Goal: Information Seeking & Learning: Learn about a topic

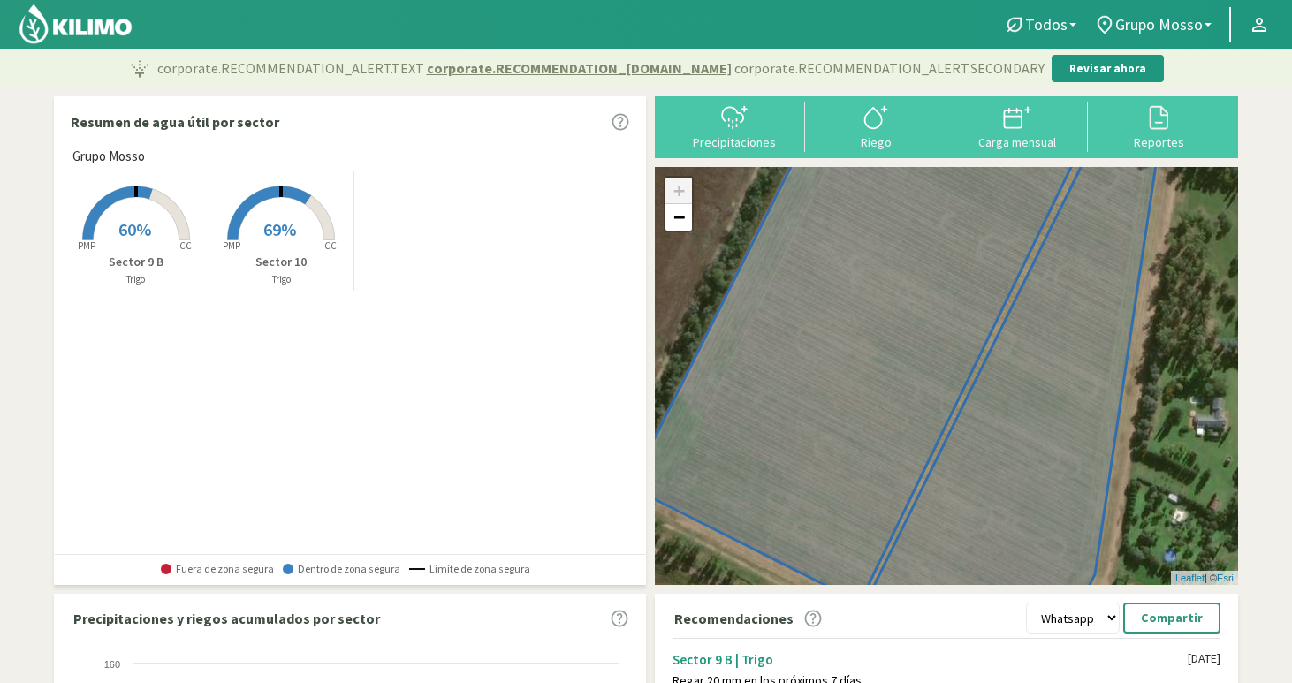
click at [876, 140] on div "Riego" at bounding box center [875, 142] width 131 height 12
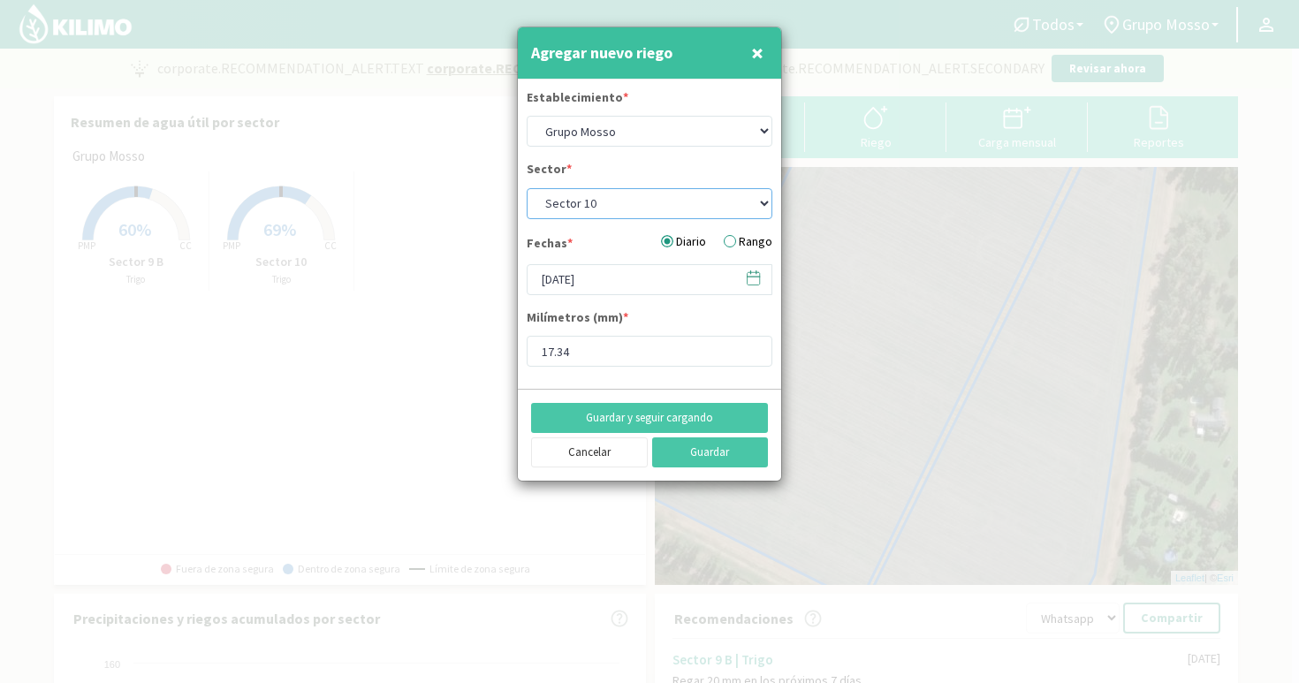
click at [629, 203] on select "Sector 10 Sector 9 B" at bounding box center [650, 203] width 246 height 31
select select "1: Object"
click at [527, 188] on select "Sector 10 Sector 9 B" at bounding box center [650, 203] width 246 height 31
type input "17.79"
click at [756, 285] on icon at bounding box center [753, 278] width 12 height 12
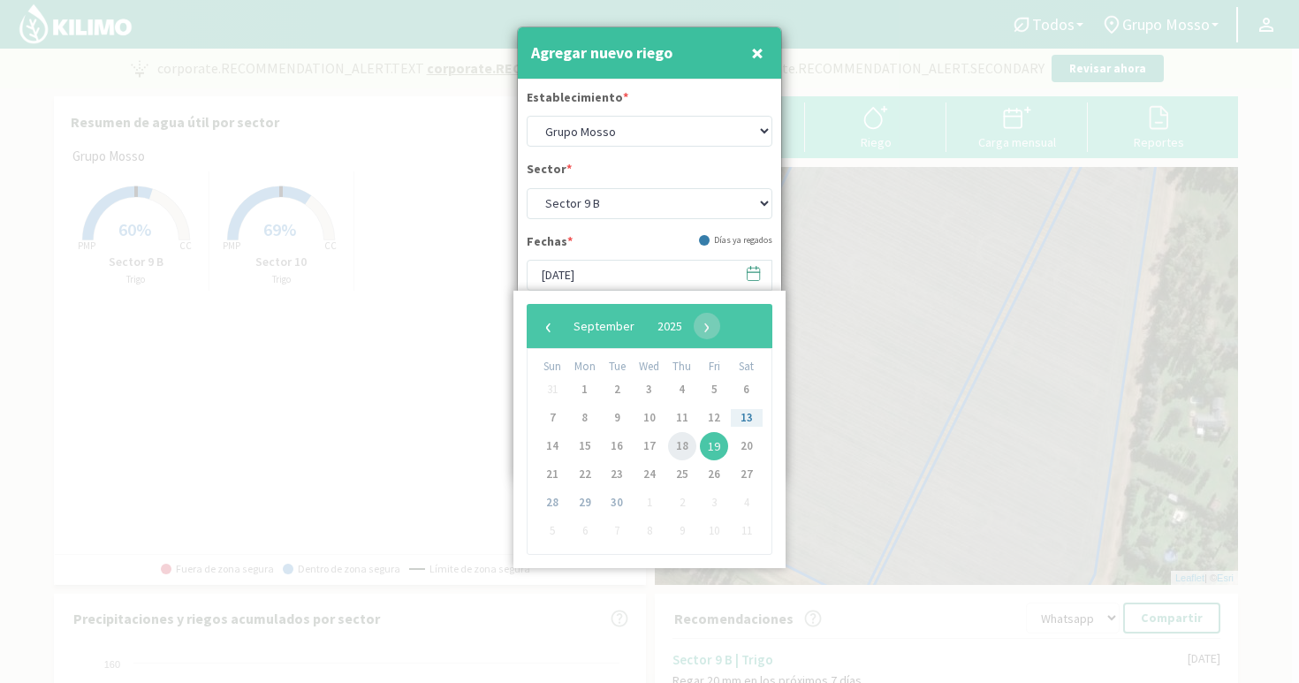
click at [681, 447] on span "18" at bounding box center [682, 446] width 28 height 28
type input "[DATE]"
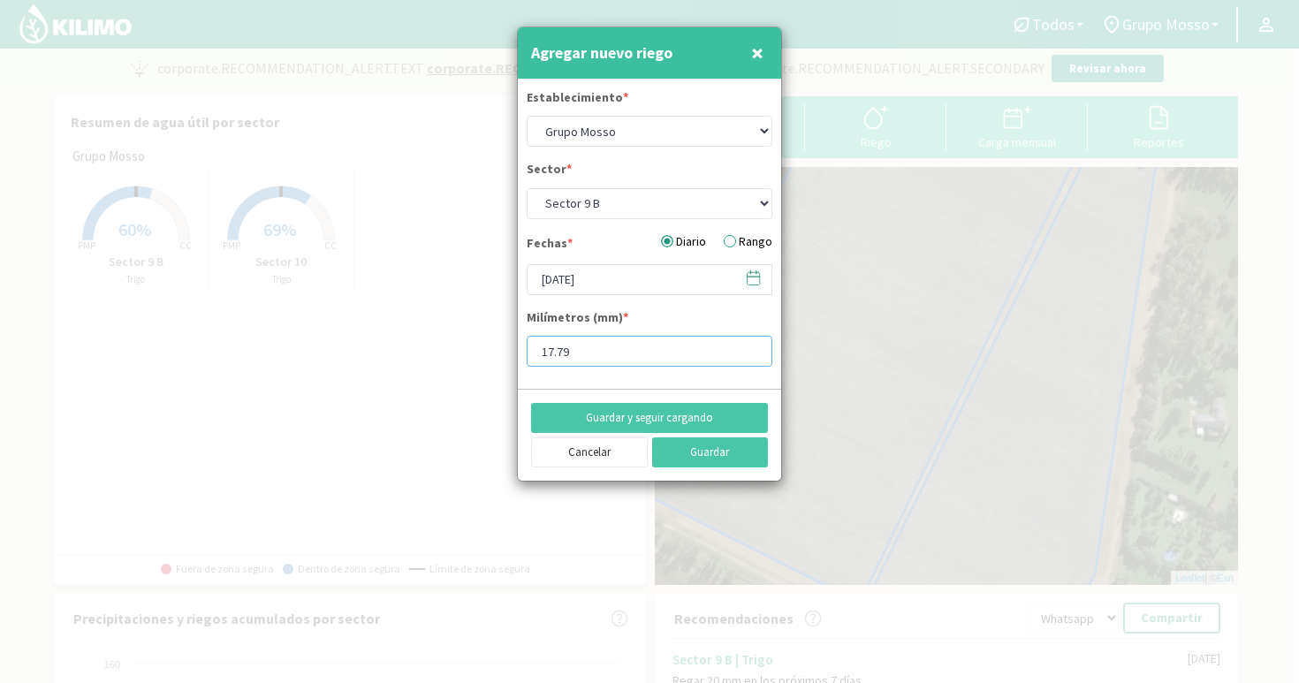
drag, startPoint x: 595, startPoint y: 351, endPoint x: 479, endPoint y: 346, distance: 115.8
click at [479, 346] on div "Agregar nuevo riego × Establecimiento * Grupo Mosso Sector * Sector 10 Sector 9…" at bounding box center [649, 341] width 1299 height 683
type input "3"
type input "20.35"
click at [708, 454] on button "Guardar" at bounding box center [710, 452] width 117 height 30
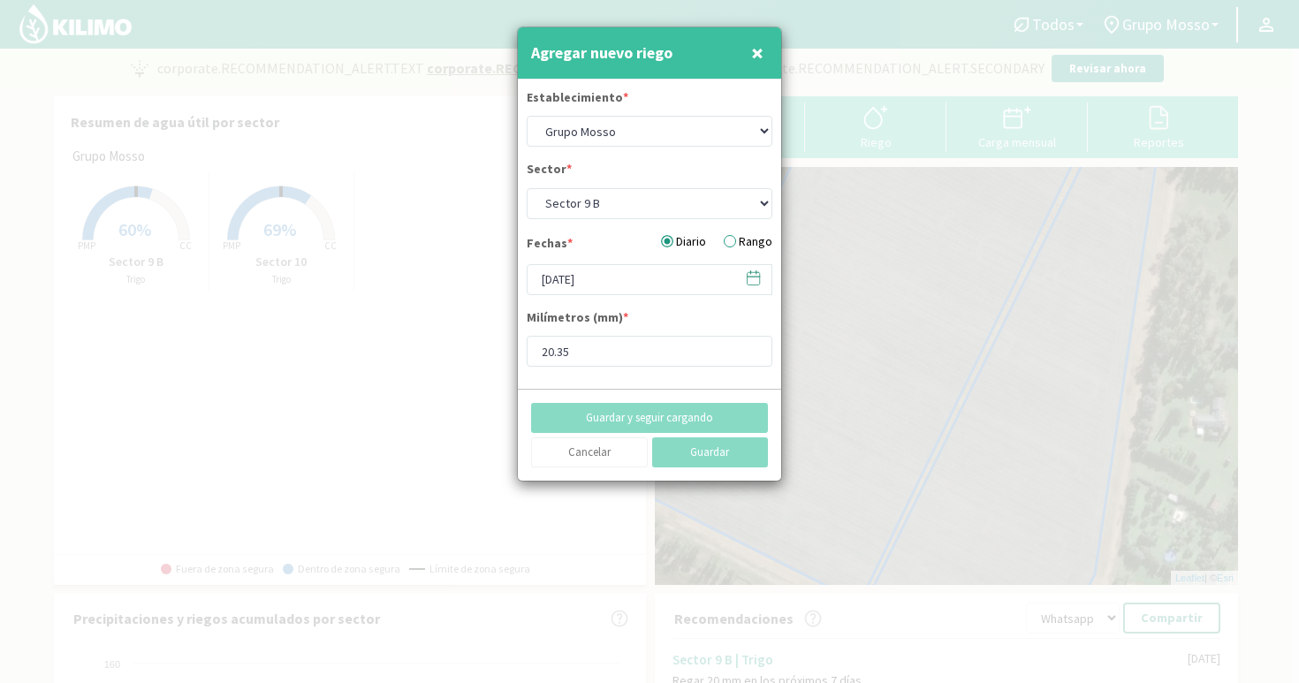
select select "0: Object"
type input "[DATE]"
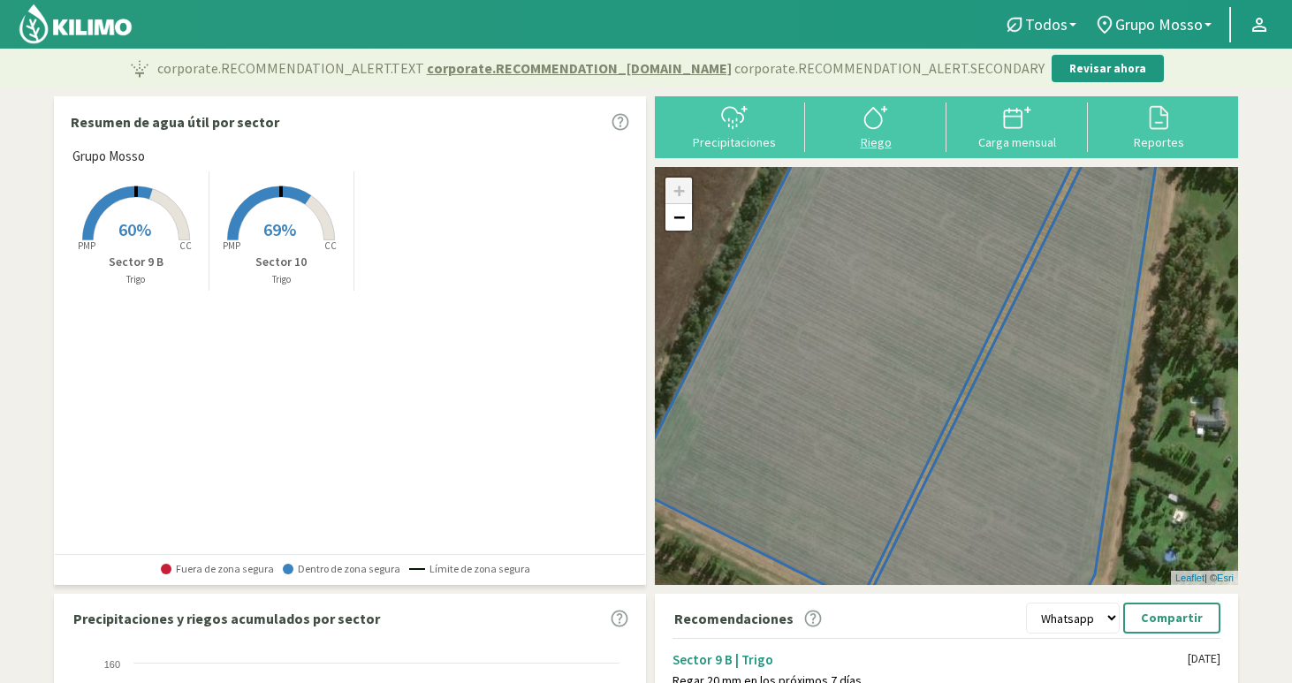
click at [851, 126] on div at bounding box center [875, 117] width 131 height 28
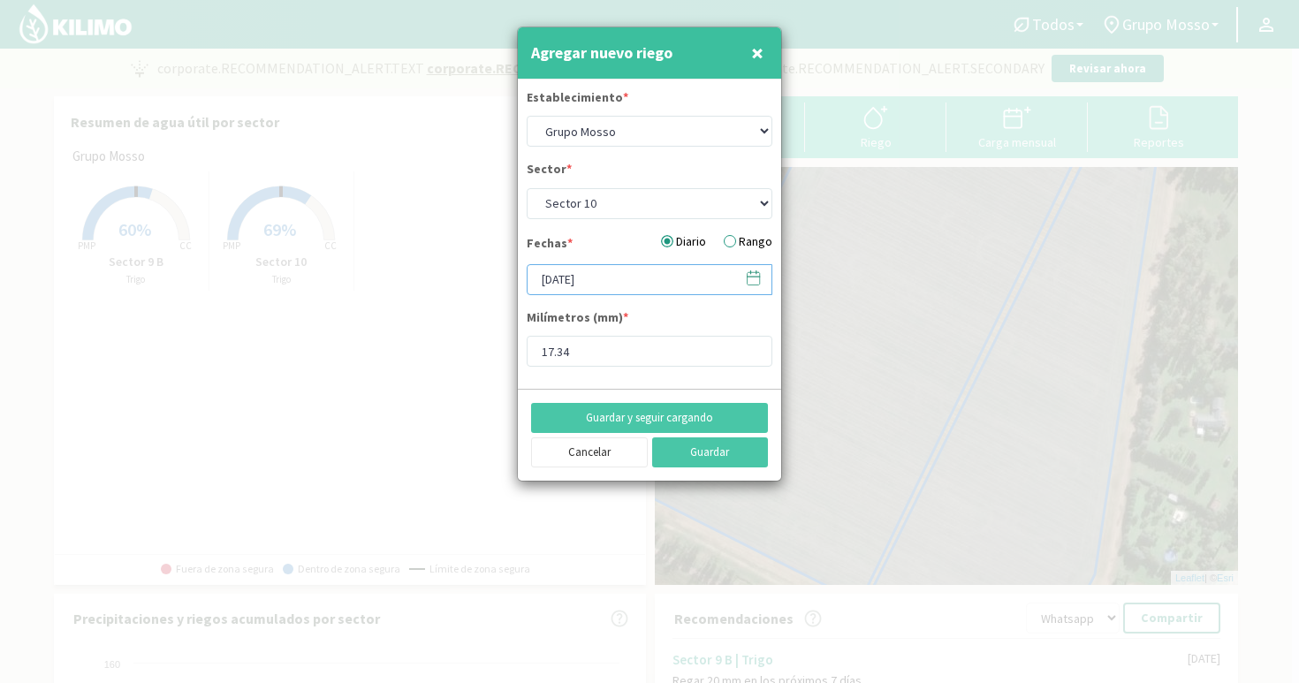
click at [637, 282] on input "[DATE]" at bounding box center [650, 279] width 246 height 31
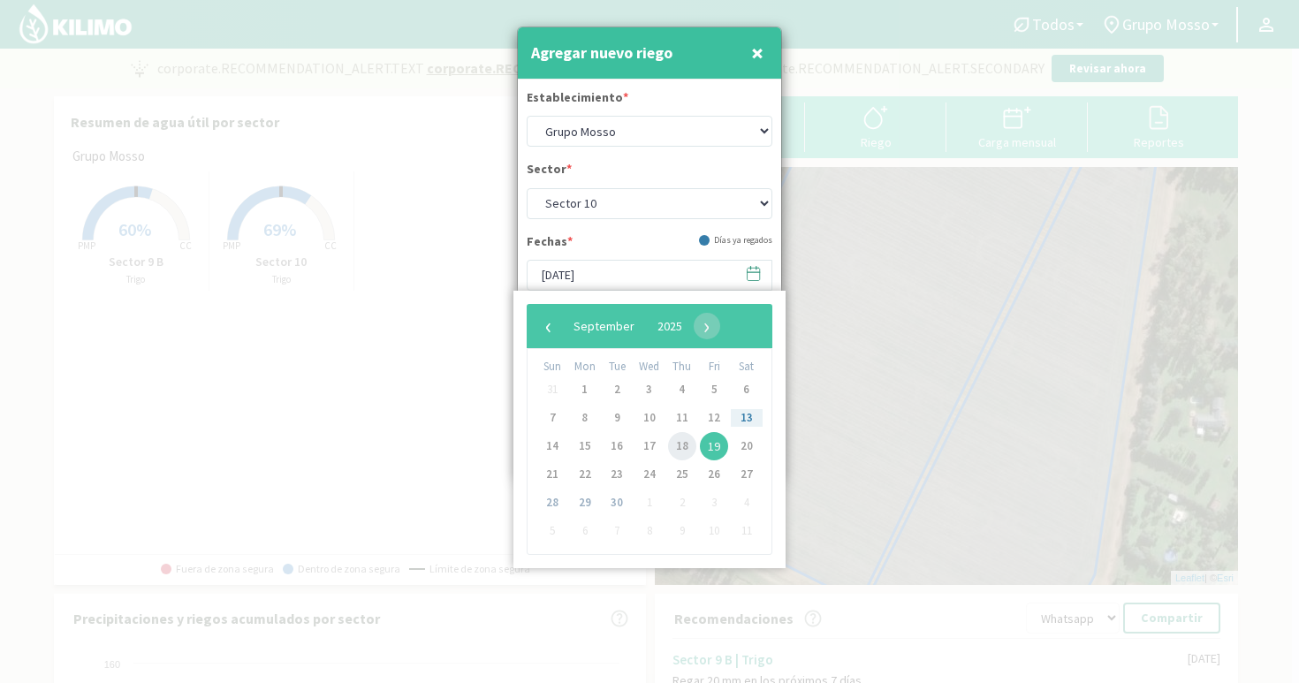
click at [683, 448] on span "18" at bounding box center [682, 446] width 28 height 28
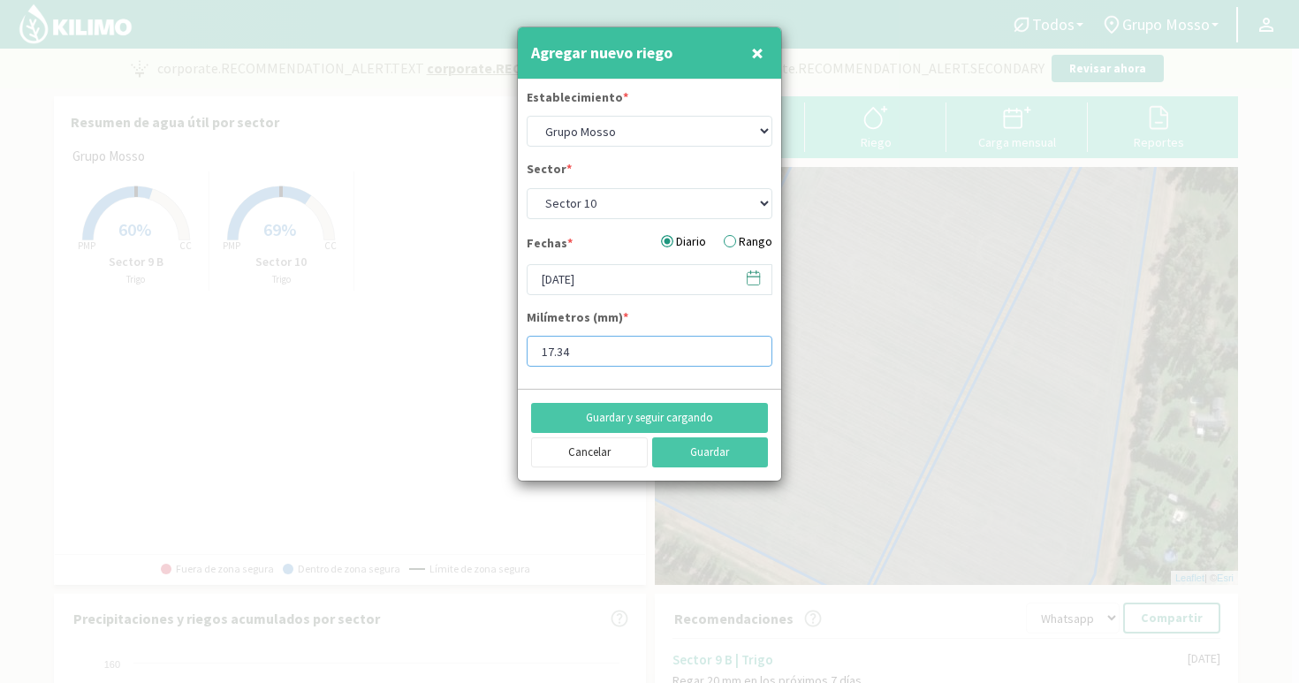
drag, startPoint x: 611, startPoint y: 364, endPoint x: 501, endPoint y: 334, distance: 113.6
click at [501, 334] on div "Agregar nuevo riego × Establecimiento * Grupo Mosso Sector * Sector 10 Sector 9…" at bounding box center [649, 341] width 1299 height 683
click at [725, 290] on input "[DATE]" at bounding box center [650, 279] width 246 height 31
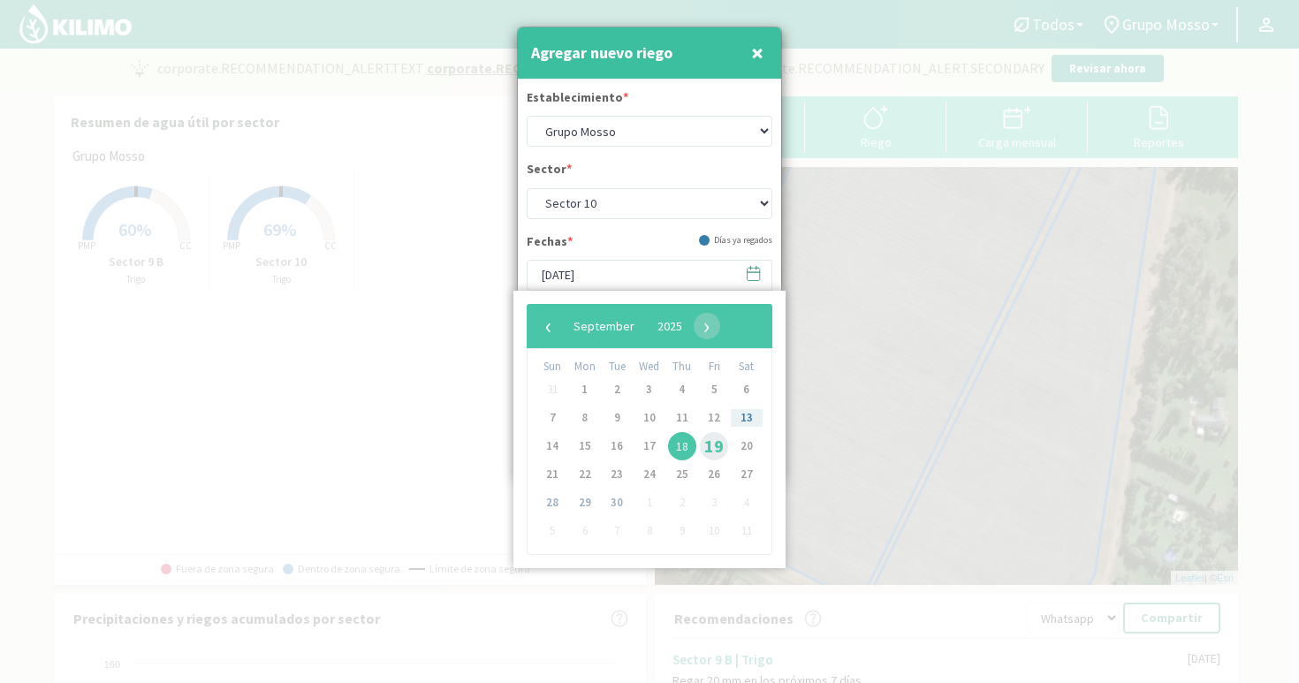
click at [711, 452] on span "19" at bounding box center [714, 446] width 28 height 28
type input "[DATE]"
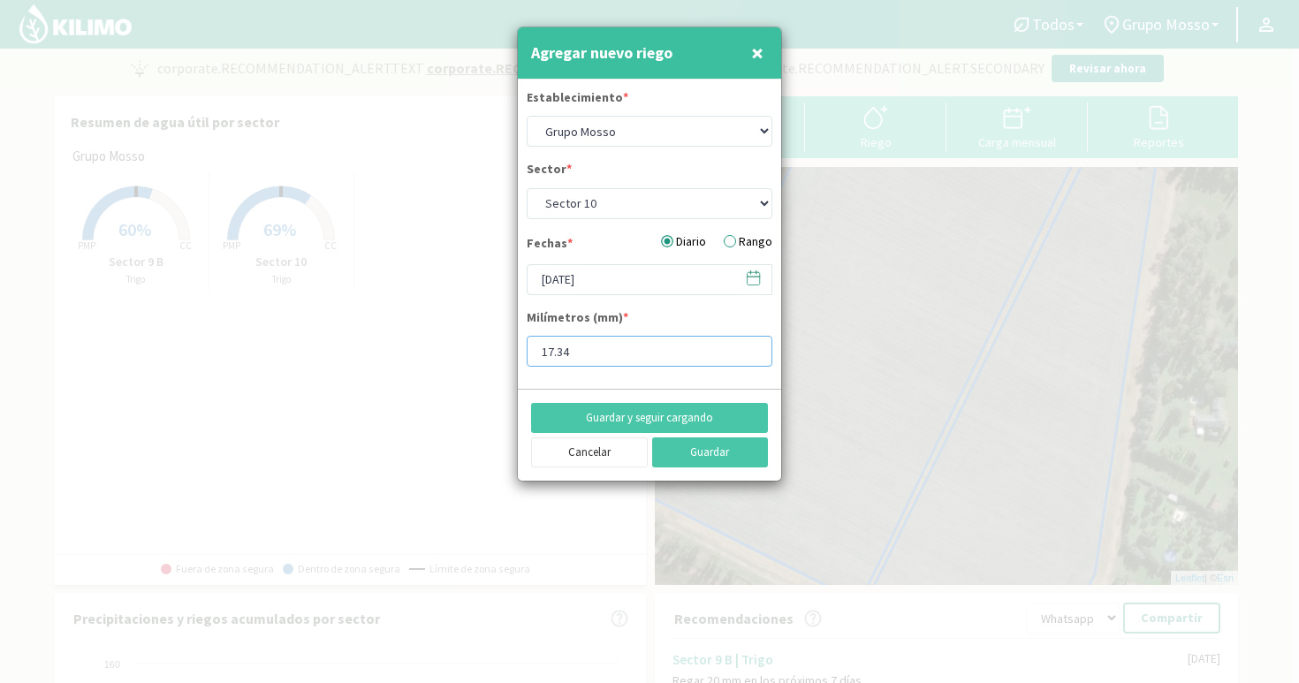
drag, startPoint x: 618, startPoint y: 349, endPoint x: 516, endPoint y: 348, distance: 102.5
click at [516, 348] on div "Agregar nuevo riego × Establecimiento * Grupo Mosso Sector * Sector 10 Sector 9…" at bounding box center [649, 341] width 1299 height 683
type input "19.98"
click at [694, 459] on button "Guardar" at bounding box center [710, 452] width 117 height 30
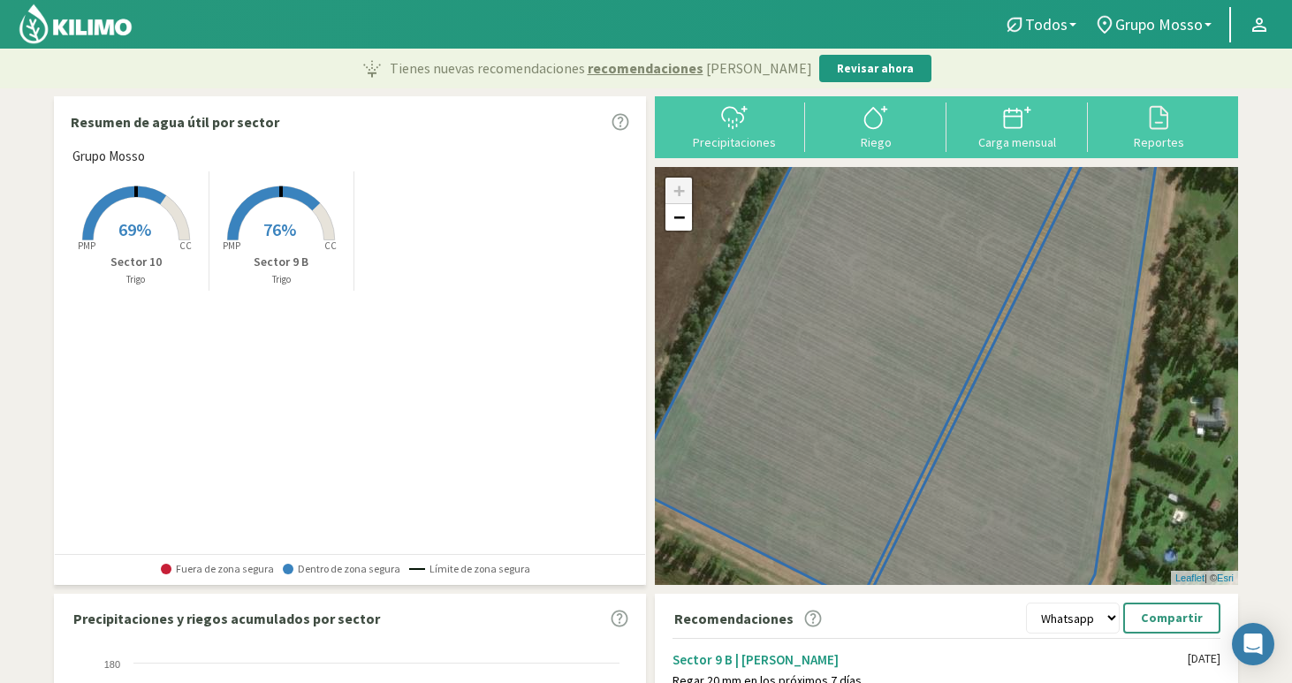
click at [162, 250] on rect at bounding box center [135, 241] width 141 height 141
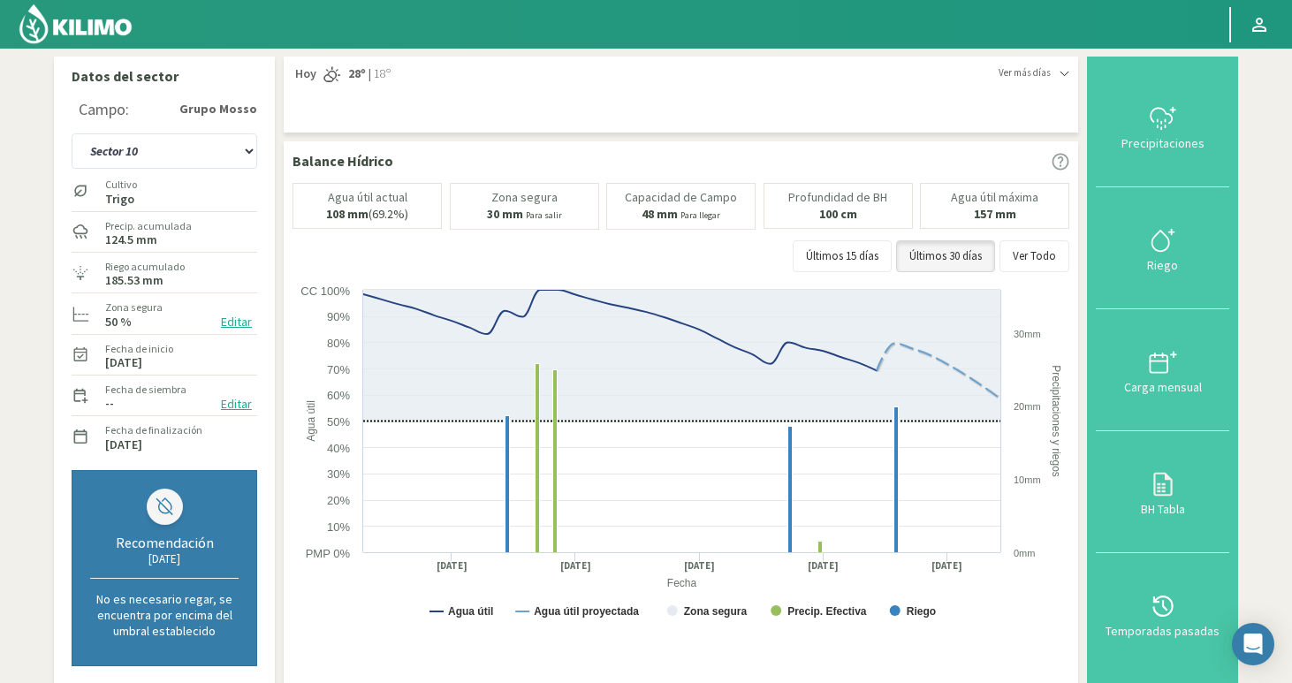
click at [97, 22] on img at bounding box center [76, 24] width 116 height 42
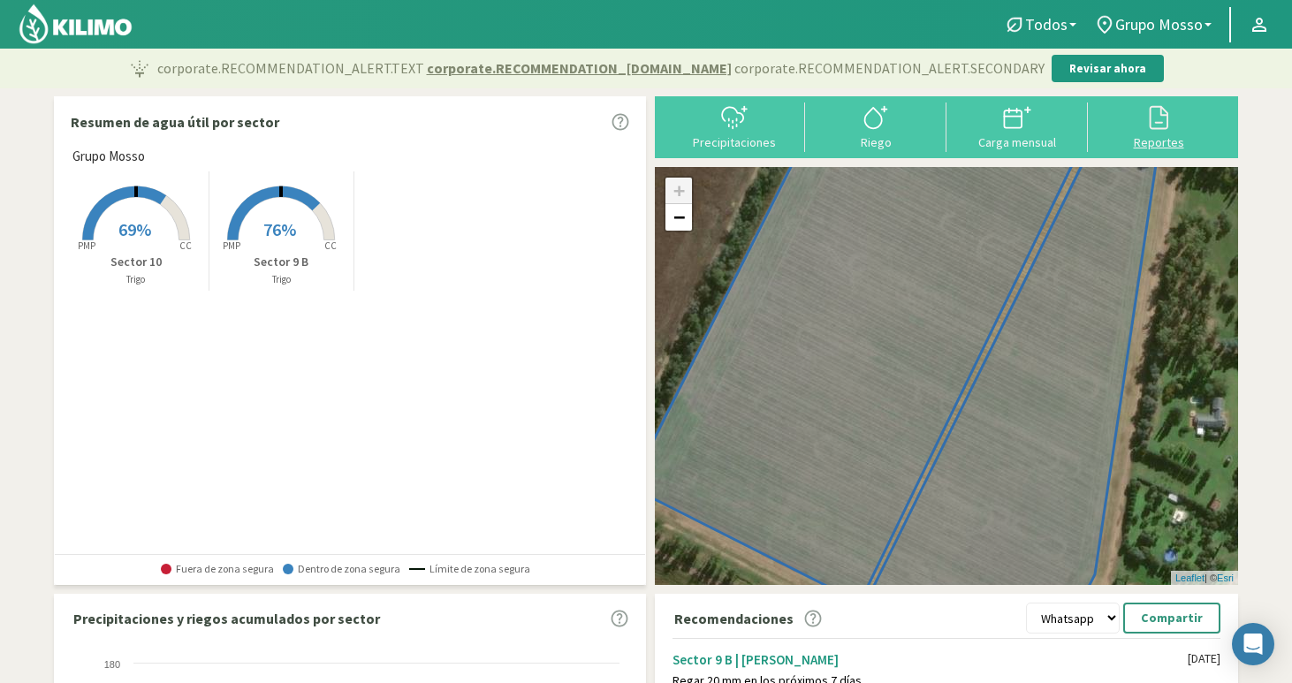
click at [1162, 120] on icon at bounding box center [1158, 117] width 28 height 28
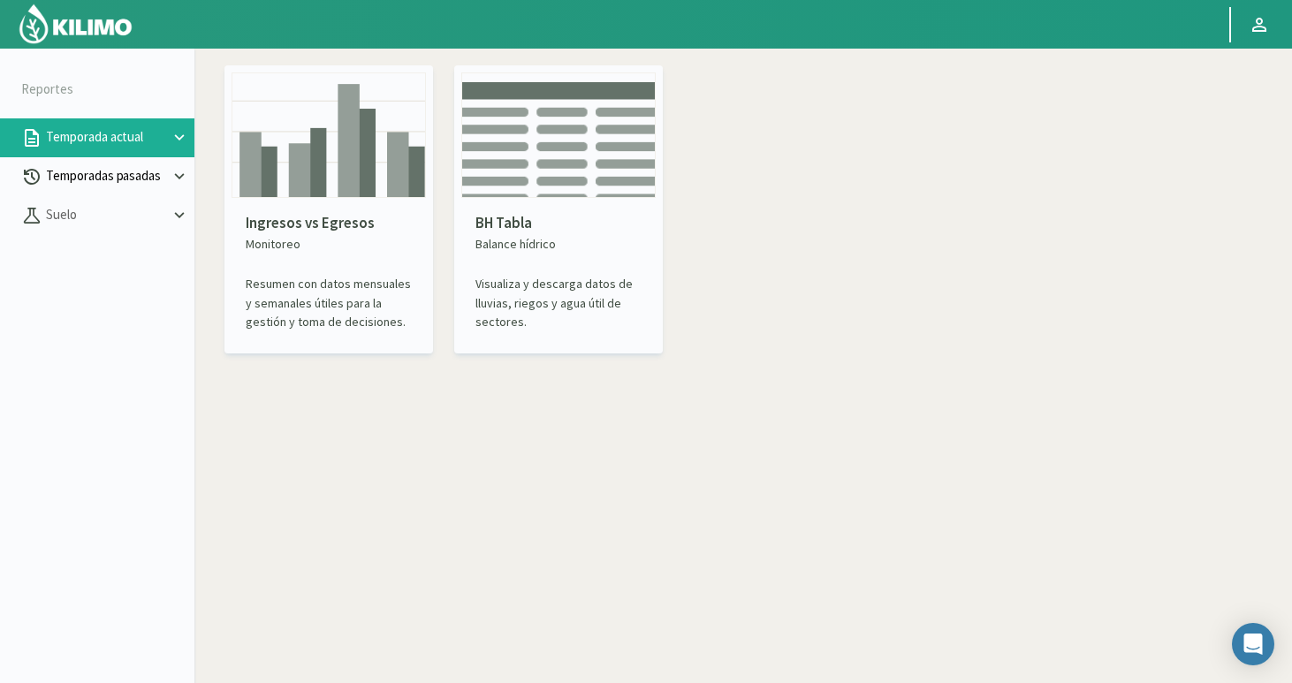
click at [140, 181] on p "Temporadas pasadas" at bounding box center [105, 176] width 127 height 20
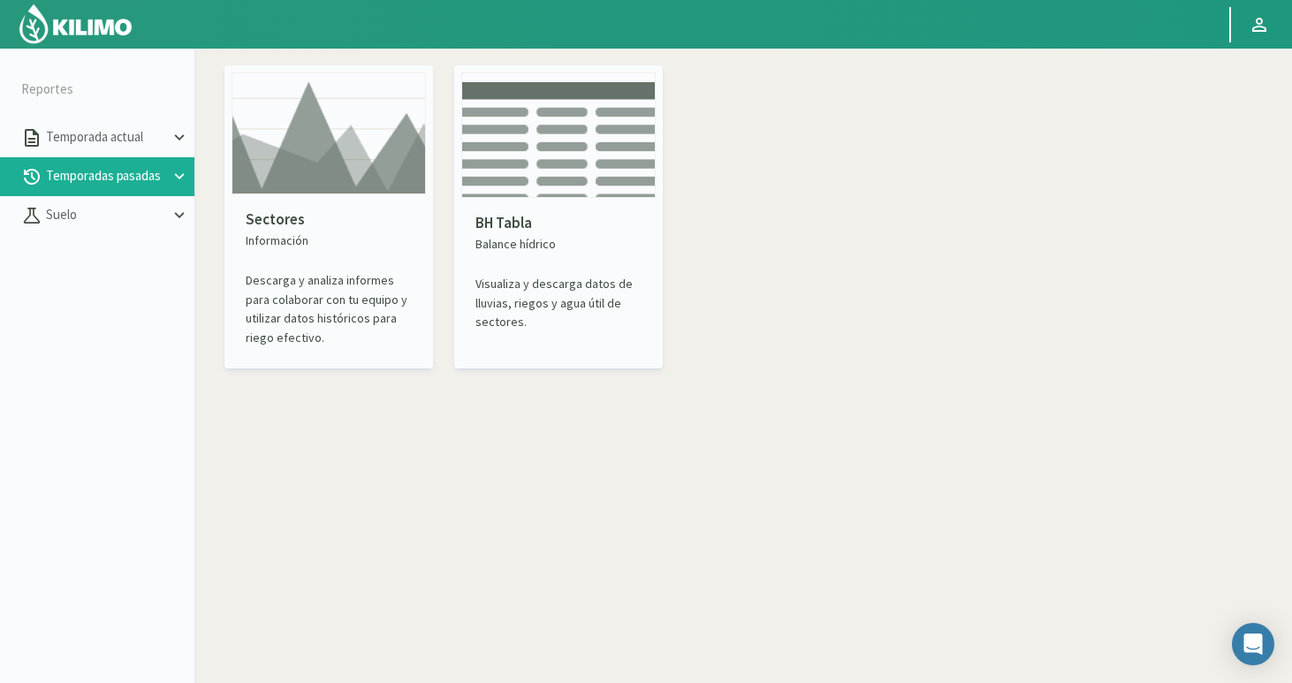
click at [310, 206] on div "Sectores Información Descarga y analiza informes para colaborar con tu equipo y…" at bounding box center [328, 277] width 194 height 167
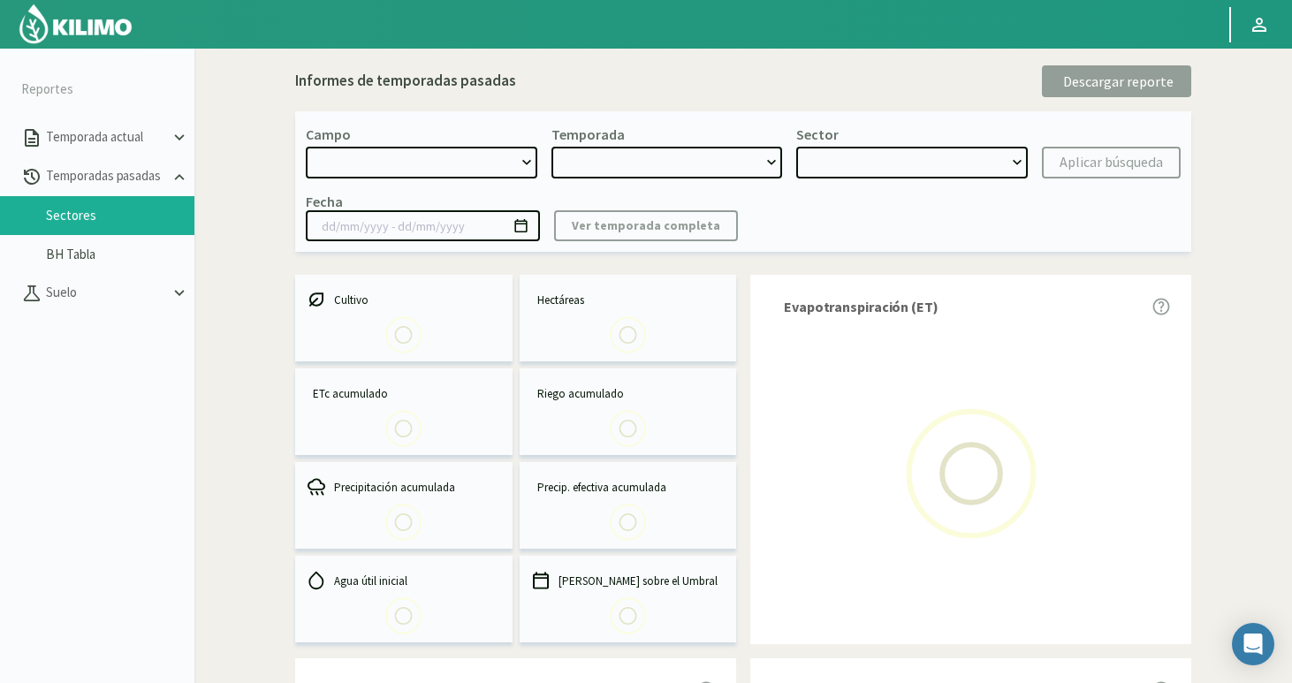
select select "0: Object"
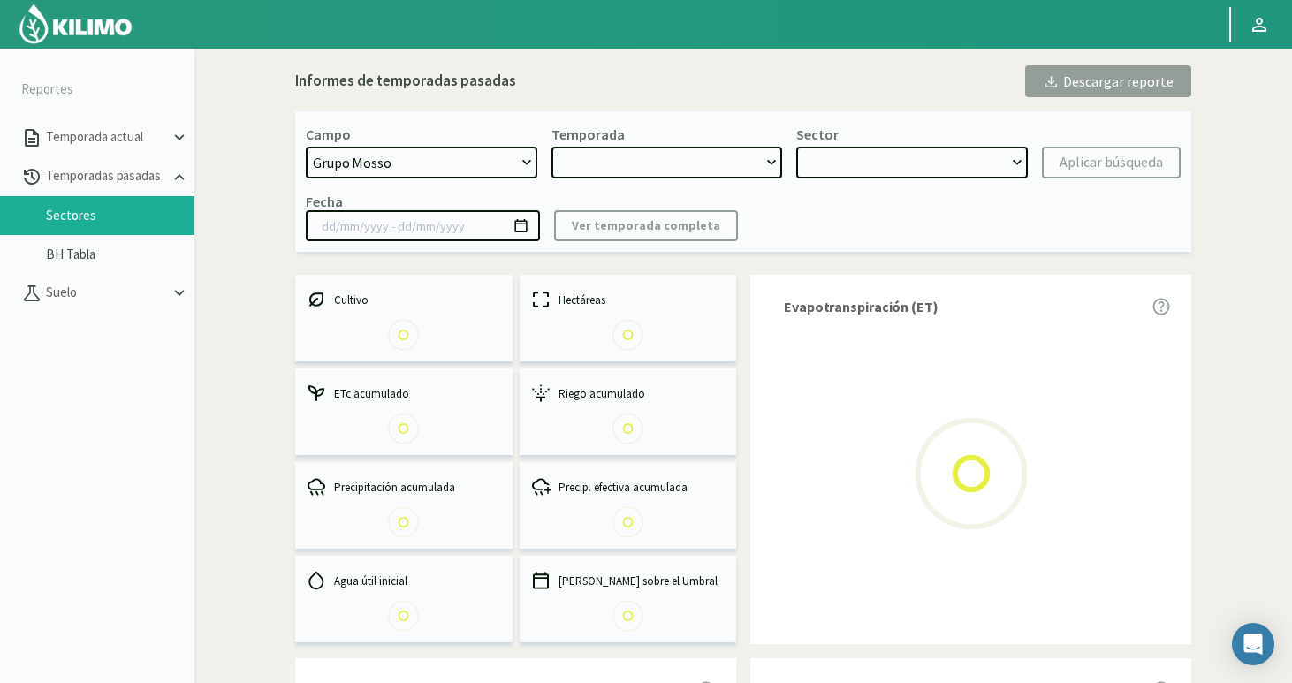
type input "12/12/2024 - 08/05/2025"
select select "0: 2024"
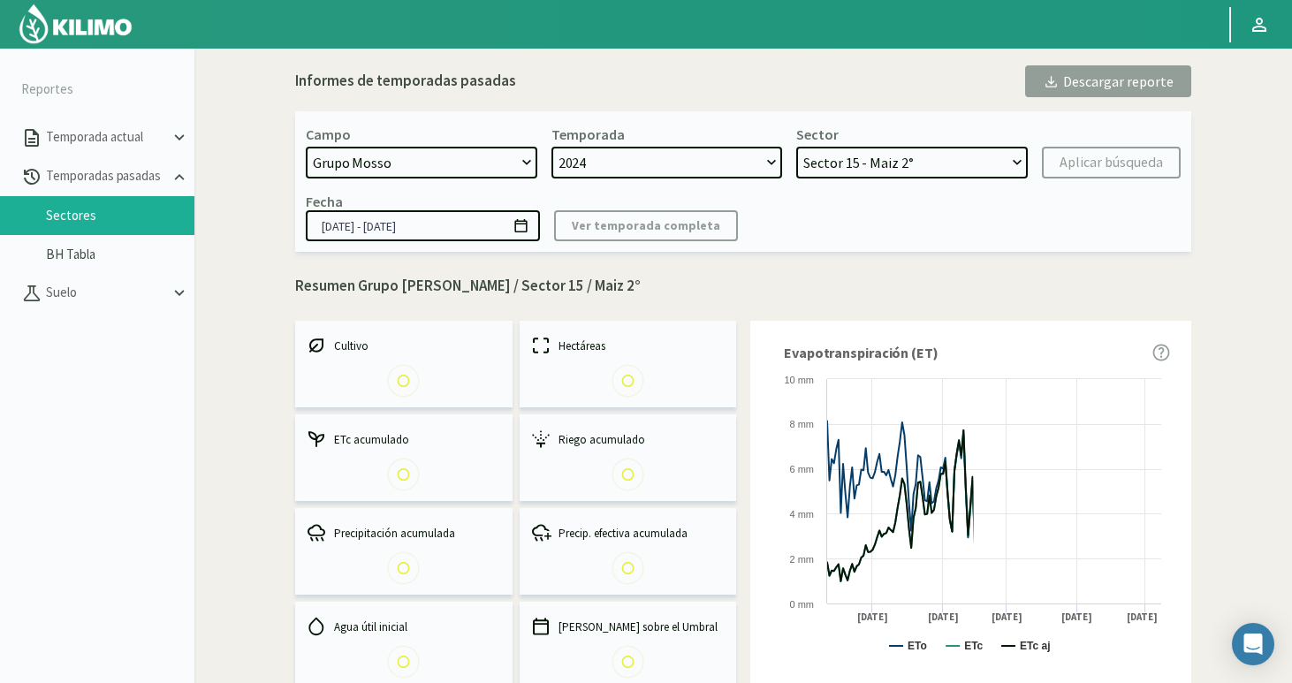
click at [928, 163] on select "Sector 15 - Maiz 2° Sector 14 - Maiz 2° Sector 13 - Maiz 2° Sector 12 - Maiz 2°…" at bounding box center [911, 163] width 231 height 32
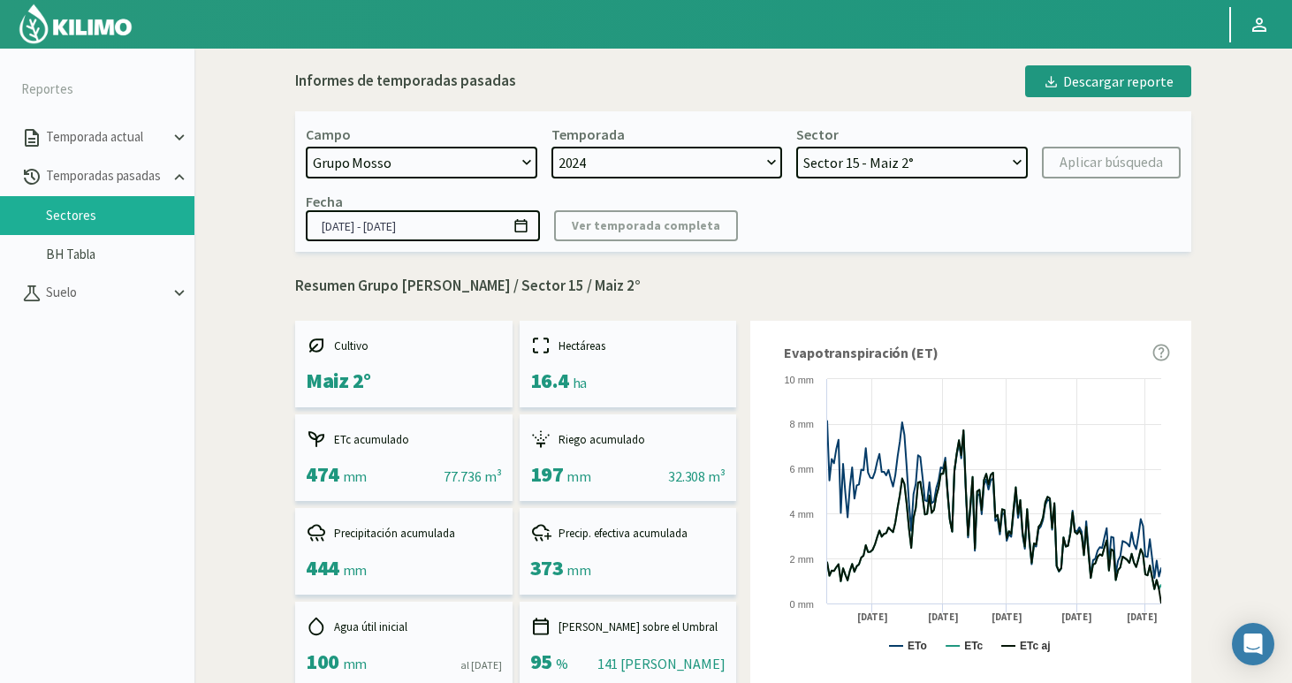
click at [796, 147] on select "Sector 15 - Maiz 2° Sector 14 - Maiz 2° Sector 13 - Maiz 2° Sector 12 - Maiz 2°…" at bounding box center [911, 163] width 231 height 32
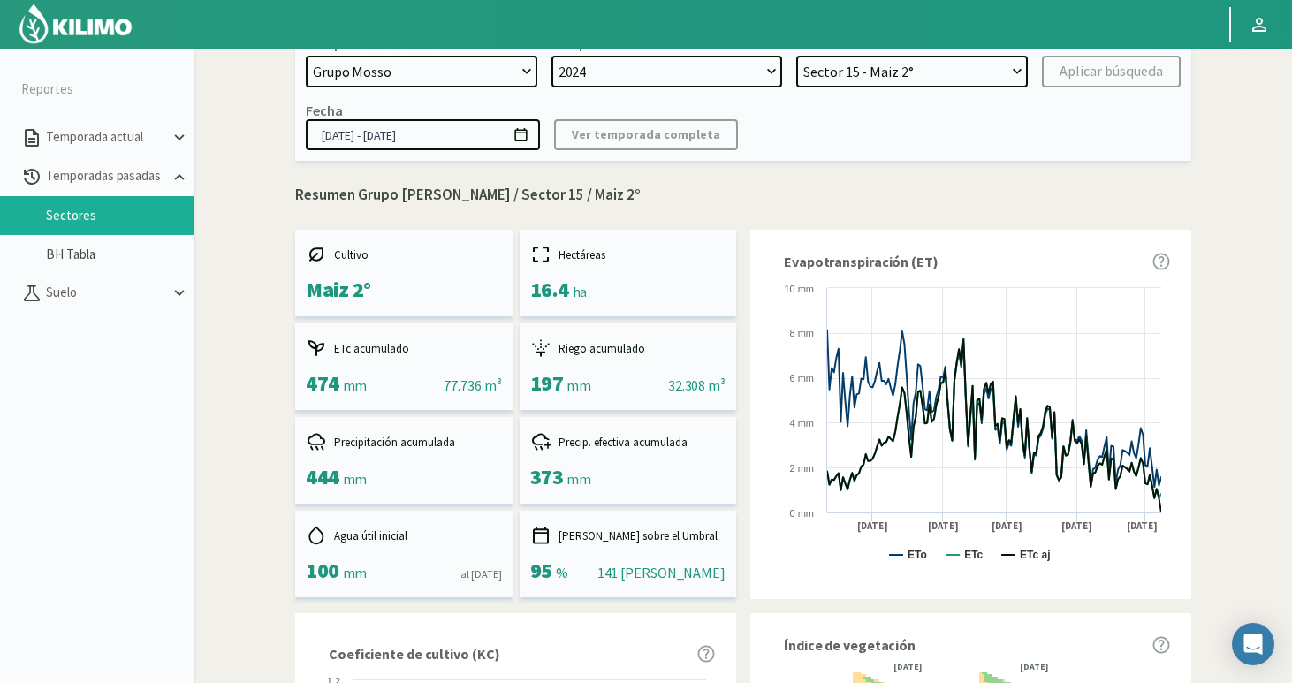
scroll to position [53, 0]
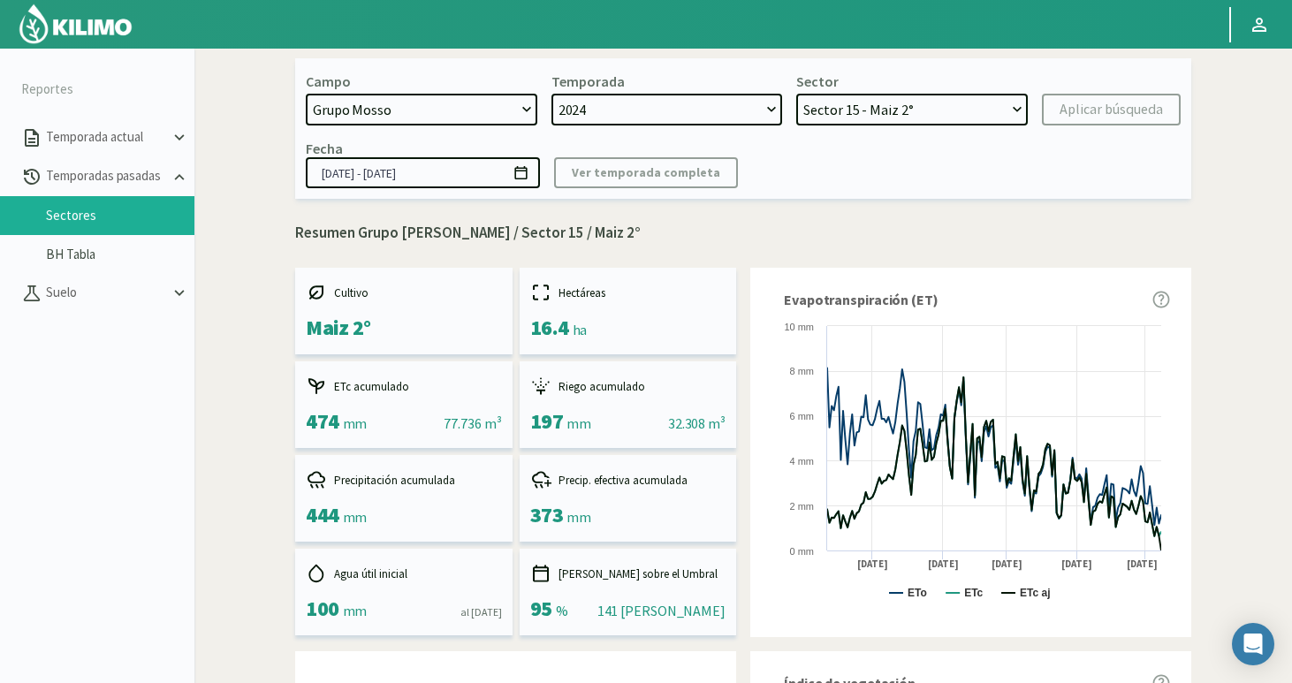
click at [838, 112] on select "Sector 15 - Maiz 2° Sector 14 - Maiz 2° Sector 13 - Maiz 2° Sector 12 - Maiz 2°…" at bounding box center [911, 110] width 231 height 32
select select "1: Object"
click at [796, 94] on select "Sector 15 - Maiz 2° Sector 14 - Maiz 2° Sector 13 - Maiz 2° Sector 12 - Maiz 2°…" at bounding box center [911, 110] width 231 height 32
click at [1134, 105] on div "Aplicar búsqueda" at bounding box center [1110, 109] width 103 height 21
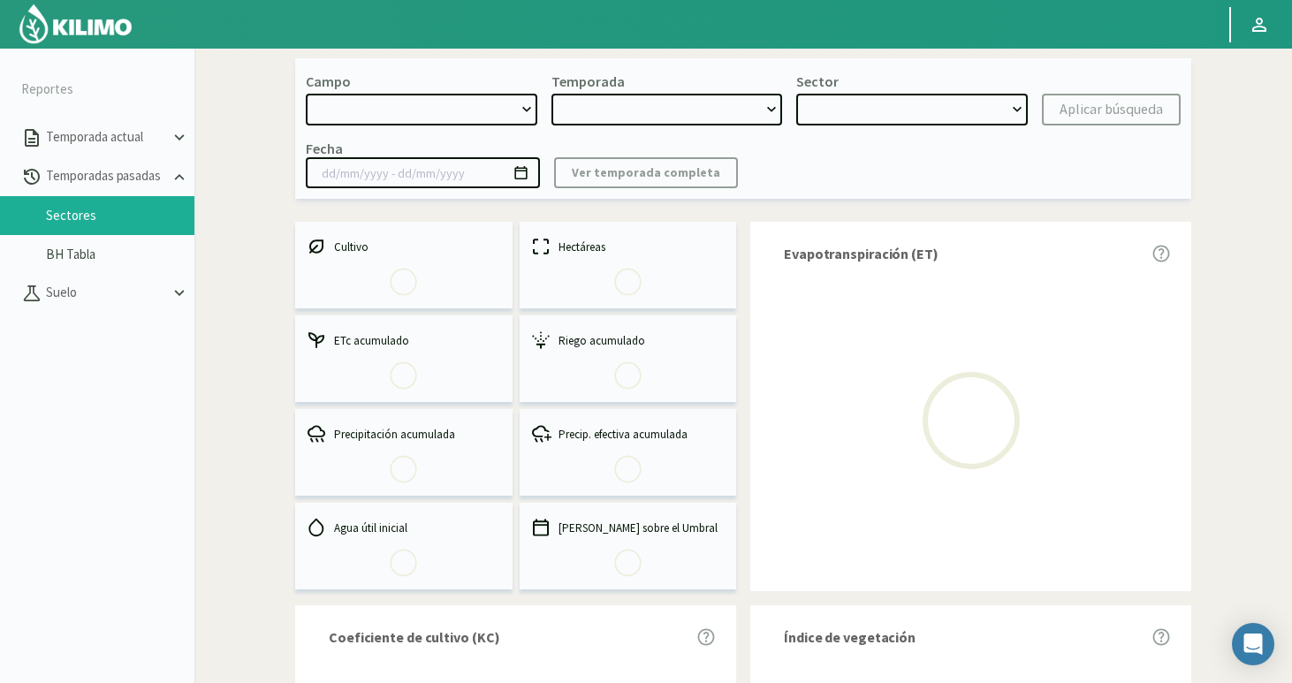
scroll to position [99, 0]
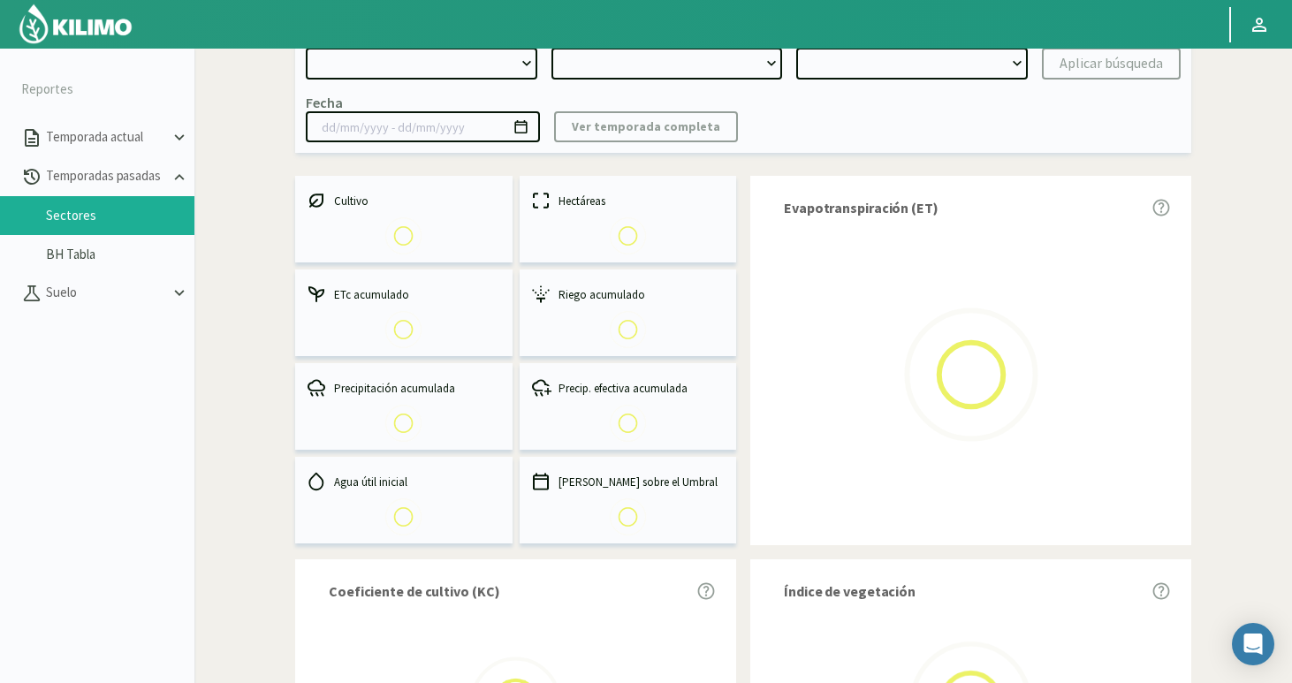
select select "0: Object"
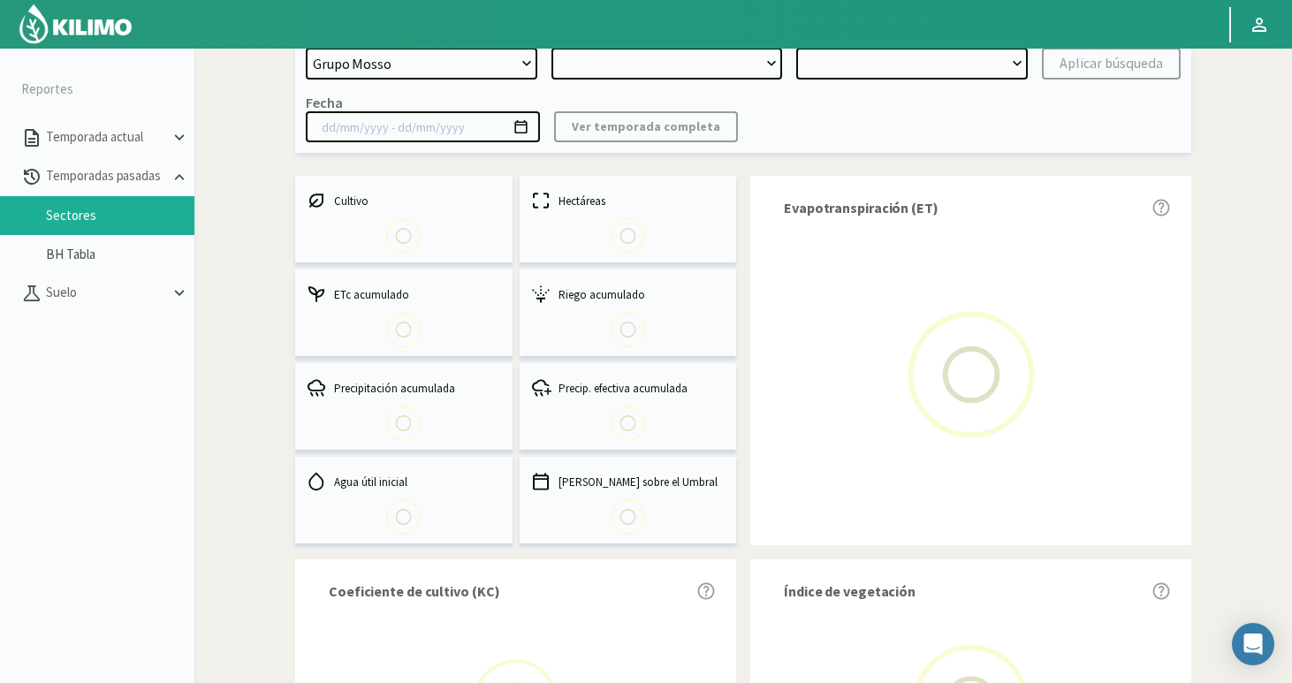
type input "12/12/2024 - 08/05/2025"
select select "0: 2024"
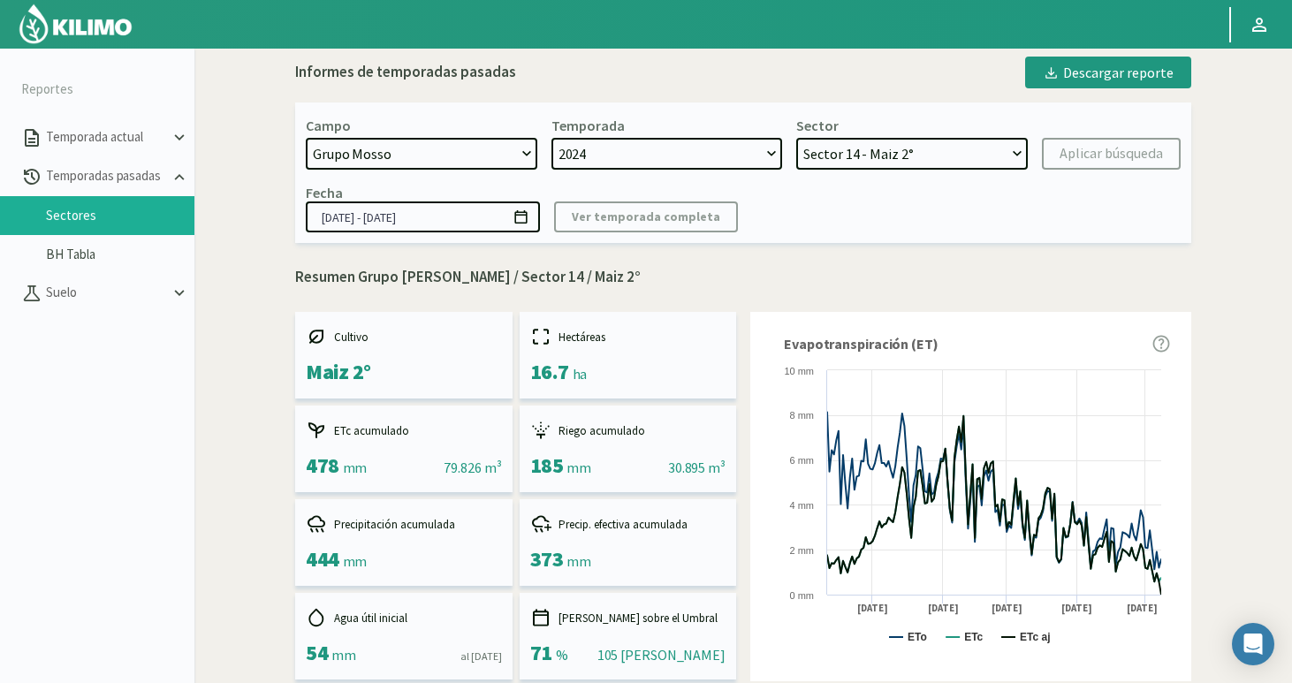
scroll to position [0, 0]
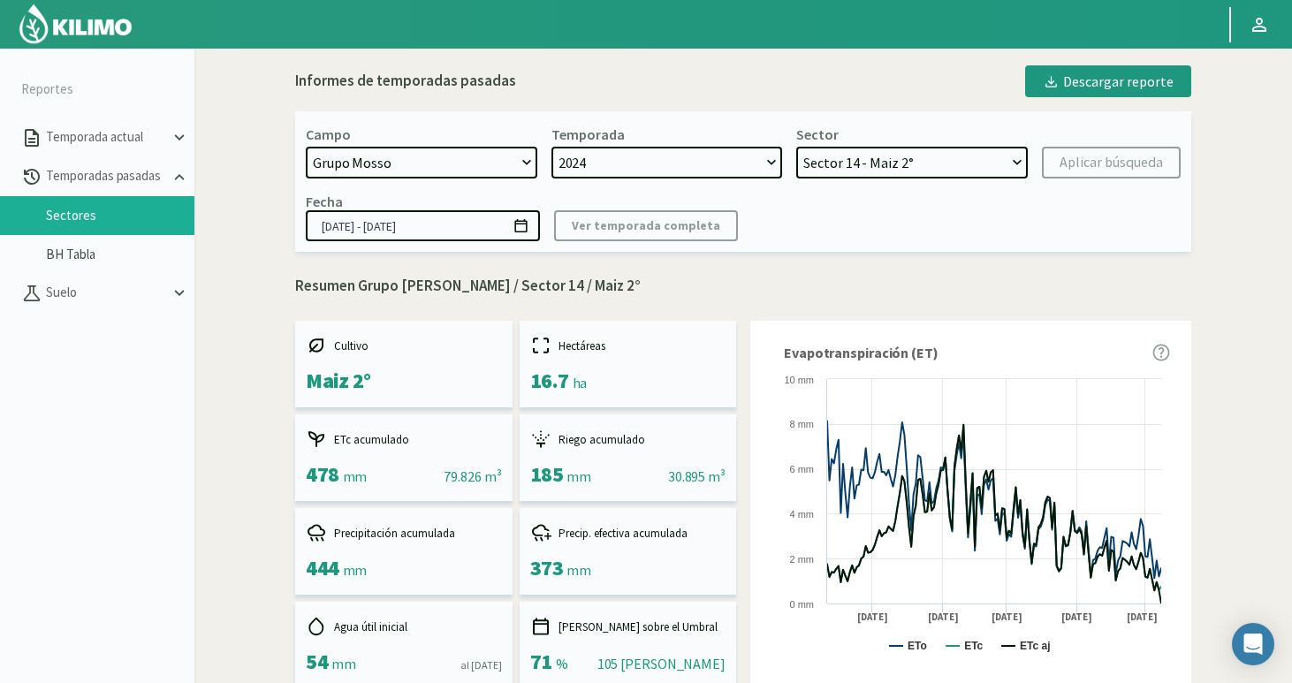
click at [868, 173] on select "Sector 15 - Maiz 2° Sector 14 - Maiz 2° Sector 13 - Maiz 2° Sector 12 - Maiz 2°…" at bounding box center [911, 163] width 231 height 32
click at [796, 147] on select "Sector 15 - Maiz 2° Sector 14 - Maiz 2° Sector 13 - Maiz 2° Sector 12 - Maiz 2°…" at bounding box center [911, 163] width 231 height 32
click at [1118, 160] on div "Aplicar búsqueda" at bounding box center [1110, 162] width 103 height 21
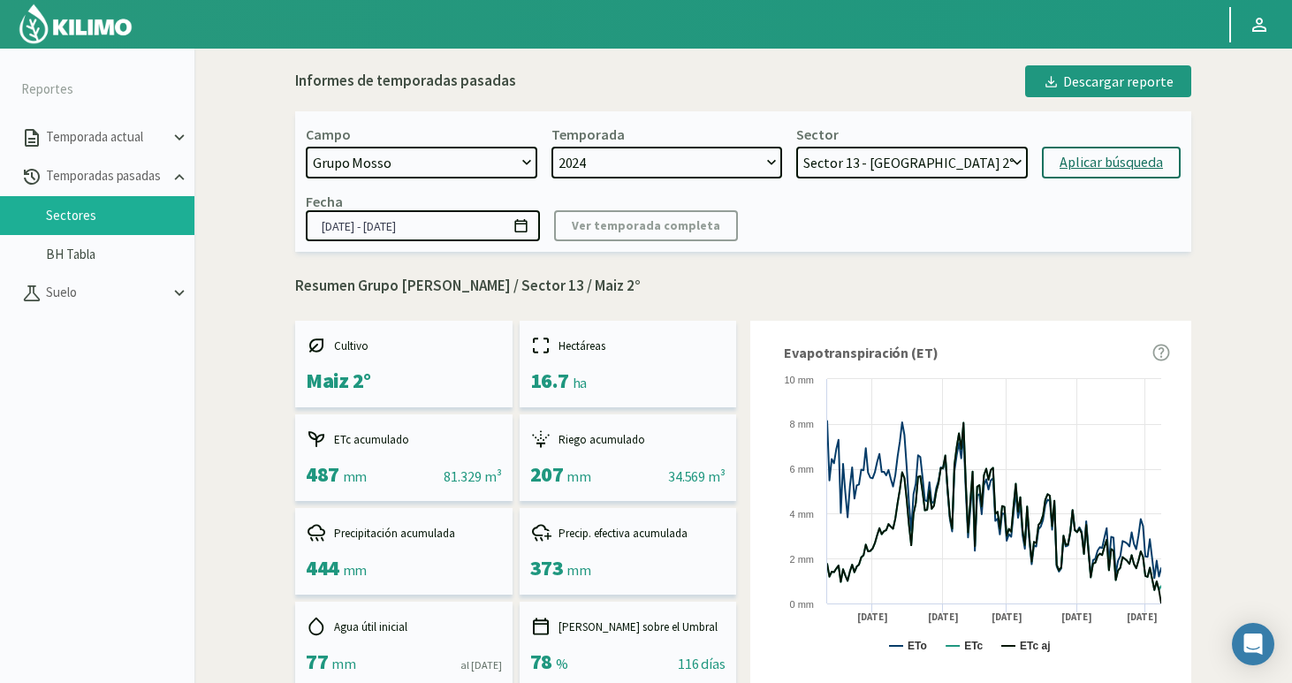
click at [847, 169] on select "Sector 15 - Maiz 2° Sector 14 - Maiz 2° Sector 13 - Maiz 2° Sector 12 - Maiz 2°…" at bounding box center [911, 163] width 231 height 32
click at [796, 147] on select "Sector 15 - Maiz 2° Sector 14 - Maiz 2° Sector 13 - Maiz 2° Sector 12 - Maiz 2°…" at bounding box center [911, 163] width 231 height 32
click at [1111, 169] on div "Aplicar búsqueda" at bounding box center [1110, 162] width 103 height 21
click at [934, 167] on select "Sector 15 - Maiz 2° Sector 14 - Maiz 2° Sector 13 - Maiz 2° Sector 12 - Maiz 2°…" at bounding box center [911, 163] width 231 height 32
click at [796, 147] on select "Sector 15 - Maiz 2° Sector 14 - Maiz 2° Sector 13 - Maiz 2° Sector 12 - Maiz 2°…" at bounding box center [911, 163] width 231 height 32
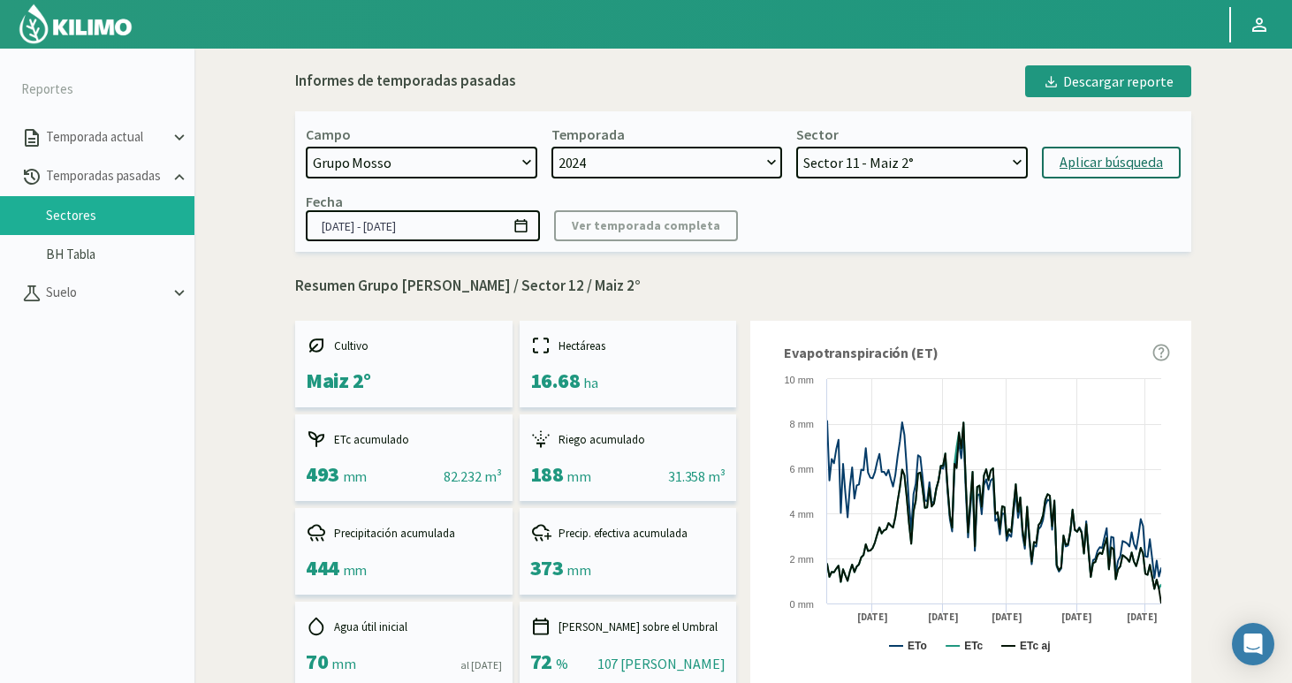
click at [1093, 163] on div "Aplicar búsqueda" at bounding box center [1110, 162] width 103 height 21
select select "82: Object"
